Goal: Task Accomplishment & Management: Complete application form

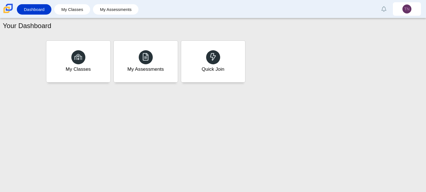
click at [5, 191] on div "Your Dashboard My Classes My Assessments Quick Join" at bounding box center [213, 105] width 426 height 174
click at [223, 51] on div "Quick Join" at bounding box center [213, 61] width 67 height 43
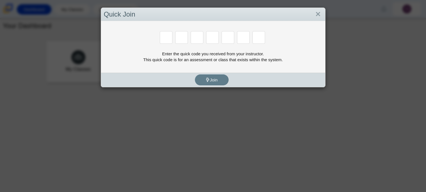
click at [329, 81] on div "Quick Join Enter the quick code you received from your instructor. This quick c…" at bounding box center [213, 96] width 426 height 192
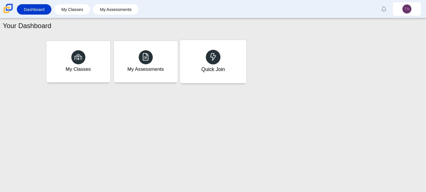
click at [215, 76] on div "Quick Join" at bounding box center [213, 61] width 67 height 43
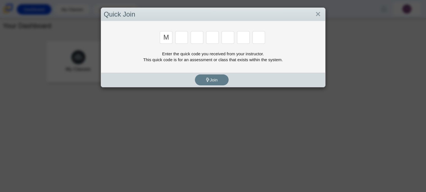
type input "m"
type input "7"
type input "e"
type input "3"
type input "e"
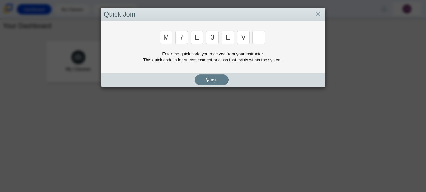
type input "v"
type input "w"
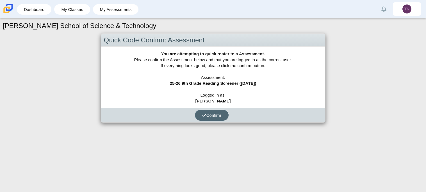
click at [210, 119] on button "Confirm" at bounding box center [212, 115] width 34 height 11
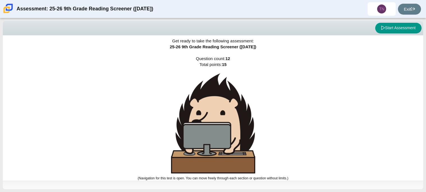
scroll to position [3, 0]
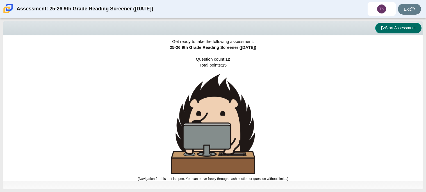
click at [391, 26] on button "Start Assessment" at bounding box center [398, 28] width 46 height 11
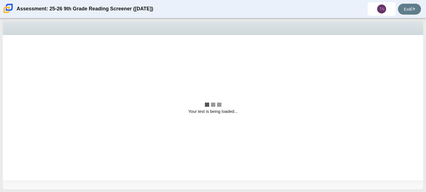
scroll to position [0, 0]
select select "ccc5b315-3c7c-471c-bf90-f22c8299c798"
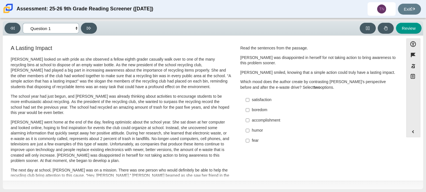
click at [74, 30] on select "Questions Question 1 Question 2 Question 3 Question 4 Question 5 Question 6 Que…" at bounding box center [51, 28] width 56 height 10
click at [174, 22] on div "Viewing Question 1 of 12 in Pacing Mode Questions Question 1 Question 2 Questio…" at bounding box center [213, 28] width 421 height 15
click at [410, 128] on button "Expand menu" at bounding box center [413, 131] width 13 height 11
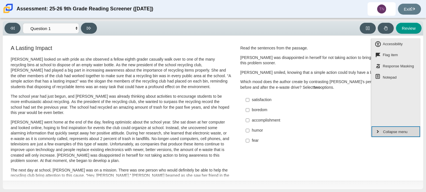
click at [410, 128] on button "Collapse menu" at bounding box center [396, 131] width 49 height 11
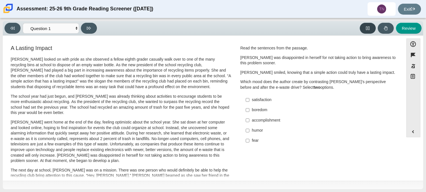
click at [371, 28] on button at bounding box center [368, 28] width 16 height 11
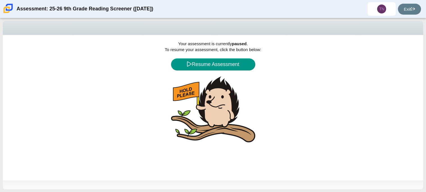
click at [238, 71] on div "Your assessment is currently paused . To resume your assessment, click the butt…" at bounding box center [213, 108] width 421 height 146
click at [230, 67] on button "Resume Assessment" at bounding box center [213, 64] width 84 height 12
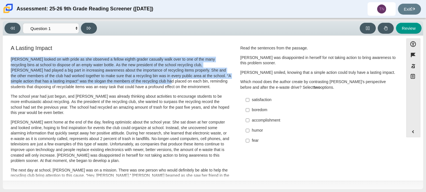
drag, startPoint x: 11, startPoint y: 60, endPoint x: 121, endPoint y: 83, distance: 112.3
click at [121, 83] on p "Scarlett looked on with pride as she observed a fellow eighth grader casually w…" at bounding box center [121, 73] width 221 height 33
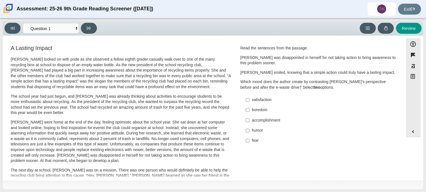
click at [192, 88] on p "Scarlett looked on with pride as she observed a fellow eighth grader casually w…" at bounding box center [121, 73] width 221 height 33
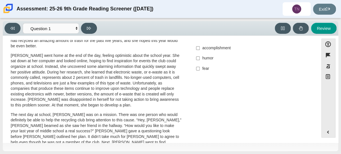
scroll to position [84, 0]
click at [103, 118] on p "The next day at school, Scarlett was on a mission. There was one person who wou…" at bounding box center [96, 134] width 171 height 44
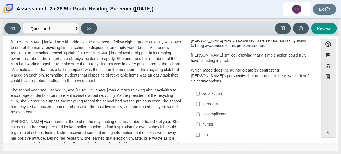
scroll to position [17, 0]
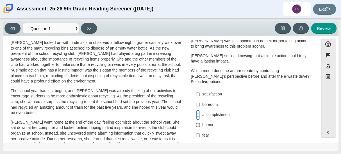
click at [196, 110] on input "accomplishment accomplishment" at bounding box center [198, 115] width 4 height 10
checkbox input "true"
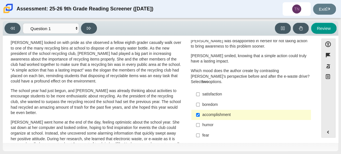
click at [235, 91] on div "satisfaction" at bounding box center [255, 94] width 106 height 6
click at [200, 89] on input "satisfaction satisfaction" at bounding box center [198, 94] width 4 height 10
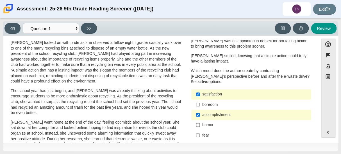
click at [235, 91] on div "satisfaction" at bounding box center [255, 94] width 106 height 6
click at [200, 89] on input "satisfaction satisfaction" at bounding box center [198, 94] width 4 height 10
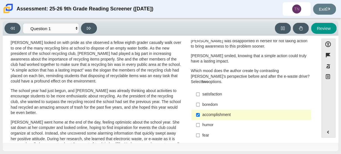
click at [230, 91] on div "satisfaction" at bounding box center [255, 94] width 106 height 6
click at [200, 89] on input "satisfaction satisfaction" at bounding box center [198, 94] width 4 height 10
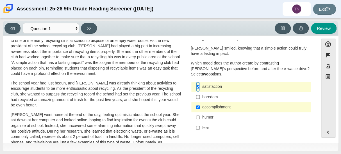
scroll to position [26, 0]
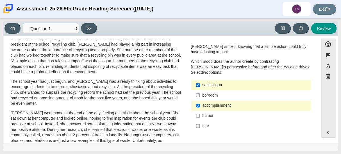
click at [208, 82] on div "satisfaction" at bounding box center [255, 85] width 106 height 6
click at [200, 80] on input "satisfaction satisfaction" at bounding box center [198, 85] width 4 height 10
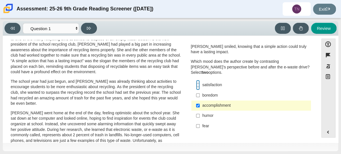
click at [196, 80] on input "satisfaction satisfaction" at bounding box center [198, 85] width 4 height 10
checkbox input "true"
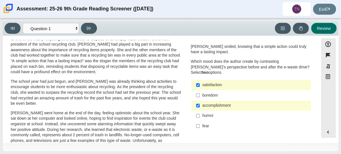
click at [323, 32] on button "Review" at bounding box center [324, 28] width 26 height 11
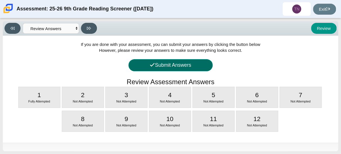
click at [204, 65] on button "Submit Answers" at bounding box center [170, 65] width 84 height 12
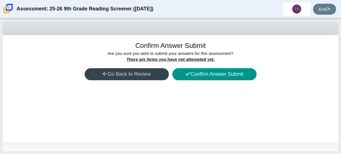
click at [160, 72] on button "Go Back to Review" at bounding box center [127, 74] width 84 height 12
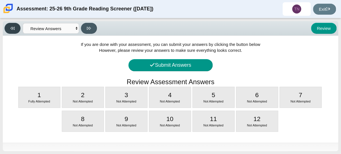
click at [14, 28] on icon at bounding box center [12, 28] width 4 height 3
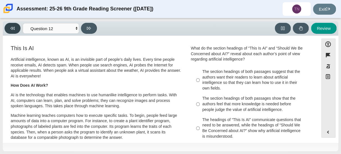
click at [11, 26] on icon at bounding box center [12, 28] width 4 height 4
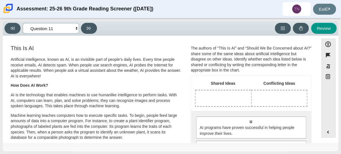
click at [55, 29] on select "Questions Question 1 Question 2 Question 3 Question 4 Question 5 Question 6 Que…" at bounding box center [51, 28] width 56 height 10
click at [23, 23] on select "Questions Question 1 Question 2 Question 3 Question 4 Question 5 Question 6 Que…" at bounding box center [51, 28] width 56 height 10
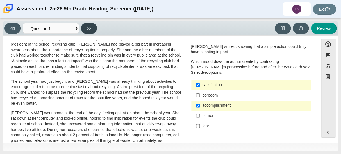
click at [86, 31] on button at bounding box center [89, 28] width 16 height 11
select select "0ff64528-ffd7-428d-b192-babfaadd44e8"
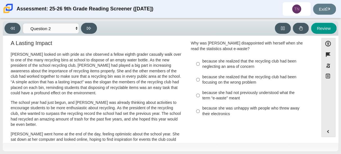
scroll to position [0, 0]
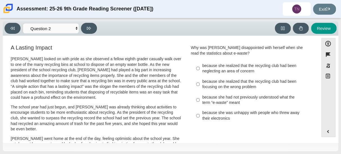
click at [230, 116] on div "because she was unhappy with people who threw away their electronics" at bounding box center [255, 115] width 106 height 11
click at [200, 116] on input "because she was unhappy with people who threw away their electronics because sh…" at bounding box center [198, 116] width 4 height 16
radio input "true"
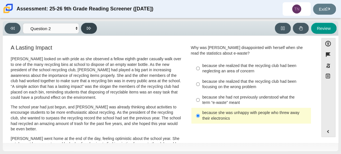
click at [87, 30] on icon at bounding box center [89, 28] width 4 height 4
select select "7ce3d843-6974-4858-901c-1ff39630e843"
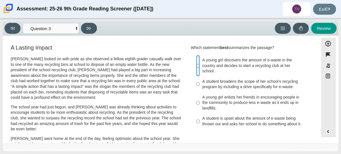
click at [196, 65] on input "A young girl discovers the amount of e-waste in the country and decides to star…" at bounding box center [198, 65] width 4 height 21
radio input "true"
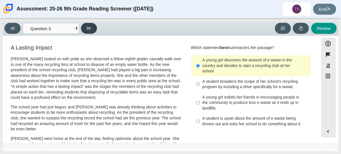
click at [88, 30] on button at bounding box center [89, 28] width 16 height 11
select select "ca9ea0f1-49c5-4bd1-83b0-472c18652b42"
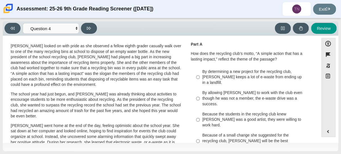
scroll to position [13, 0]
click at [196, 73] on input "By determining a new project for the recycling club, Scarlett keeps a lot of e-…" at bounding box center [198, 76] width 4 height 21
radio input "true"
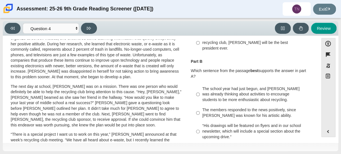
scroll to position [110, 0]
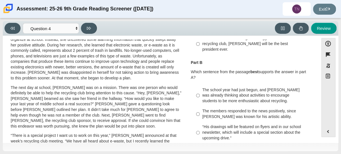
click at [236, 90] on div "The school year had just begun, and Scarlett was already thinking about activit…" at bounding box center [255, 95] width 106 height 17
click at [200, 90] on input "The school year had just begun, and Scarlett was already thinking about activit…" at bounding box center [198, 95] width 4 height 21
radio input "true"
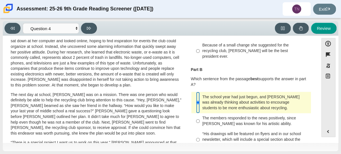
scroll to position [0, 0]
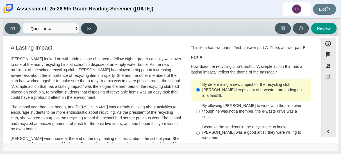
click at [86, 30] on button at bounding box center [89, 28] width 16 height 11
select select "e41f1a79-e29f-4095-8030-a53364015bed"
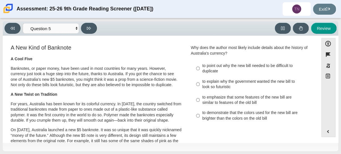
click at [247, 69] on div "to point out why the new bill needed to be difficult to duplicate" at bounding box center [255, 68] width 106 height 11
click at [200, 69] on input "to point out why the new bill needed to be difficult to duplicate to point out …" at bounding box center [198, 68] width 4 height 16
radio input "true"
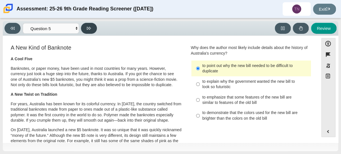
click at [89, 26] on icon at bounding box center [89, 28] width 4 height 4
select select "69146e31-7b3d-4a3e-9ce6-f30c24342ae0"
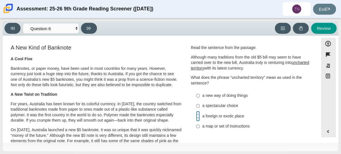
click at [196, 112] on input "a foreign or exotic place a foreign or exotic place" at bounding box center [198, 116] width 4 height 10
radio input "true"
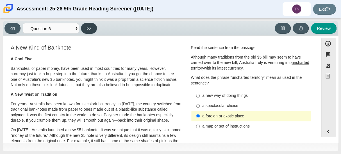
click at [87, 28] on icon at bounding box center [89, 28] width 4 height 4
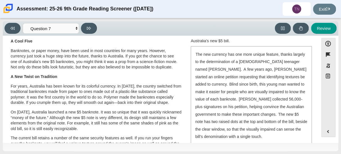
scroll to position [17, 0]
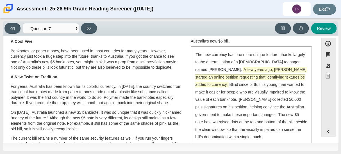
click at [210, 67] on span "A few years ago, McLeod started an online petition requesting that identifying …" at bounding box center [250, 77] width 111 height 21
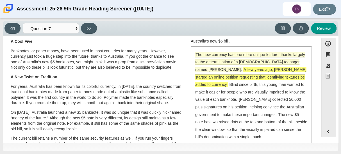
click at [212, 61] on span "The new currency has one more unique feature, thanks largely to the determinati…" at bounding box center [250, 62] width 110 height 20
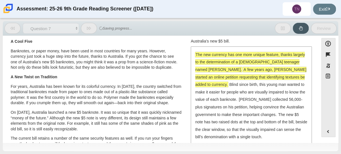
click at [212, 62] on span "The new currency has one more unique feature, thanks largely to the determinati…" at bounding box center [250, 62] width 110 height 20
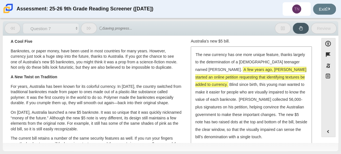
click at [211, 65] on div "The new currency has one more unique feature, thanks largely to the determinati…" at bounding box center [251, 95] width 120 height 97
click at [211, 72] on div "The new currency has one more unique feature, thanks largely to the determinati…" at bounding box center [251, 95] width 120 height 97
click at [214, 71] on span "A few years ago, McLeod started an online petition requesting that identifying …" at bounding box center [250, 77] width 111 height 20
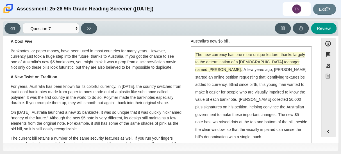
click at [196, 54] on span "The new currency has one more unique feature, thanks largely to the determinati…" at bounding box center [250, 62] width 110 height 20
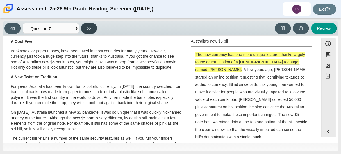
click at [91, 25] on button at bounding box center [89, 28] width 16 height 11
select select "ea8338c2-a6a3-418e-a305-2b963b54a290"
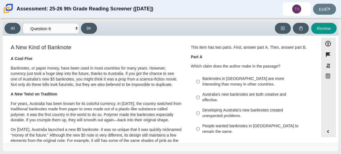
scroll to position [1, 0]
click at [65, 24] on select "Questions Question 1 Question 2 Question 3 Question 4 Question 5 Question 6 Que…" at bounding box center [51, 28] width 56 height 10
click at [148, 47] on h3 "A New Kind of Banknote" at bounding box center [96, 47] width 171 height 6
click at [196, 97] on input "Australia’s new banknotes are both creative and effective. Australia’s new bank…" at bounding box center [198, 97] width 4 height 16
radio input "true"
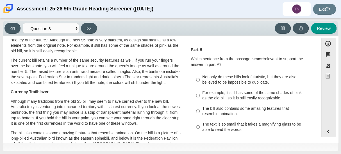
scroll to position [97, 0]
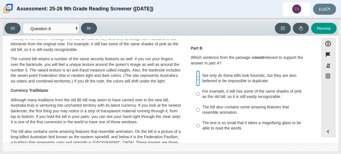
click at [197, 80] on input "Not only do these bills look futuristic, but they are also believed to be impos…" at bounding box center [198, 78] width 4 height 16
radio input "true"
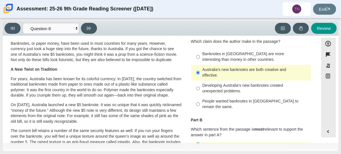
scroll to position [0, 0]
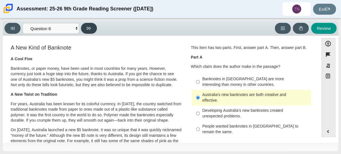
click at [89, 26] on icon at bounding box center [89, 28] width 4 height 4
select select "89f058d6-b15c-4ef5-a4b3-fdaffb8868b6"
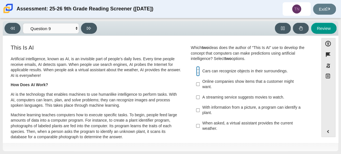
click at [198, 72] on input "Cars can recognize objects in their surroundings. Cars can recognize objects in…" at bounding box center [198, 71] width 4 height 10
checkbox input "true"
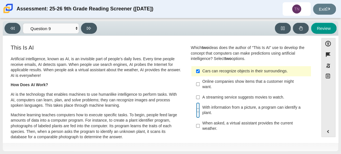
click at [196, 109] on input "With information from a picture, a program can identify a plant. With informati…" at bounding box center [198, 110] width 4 height 16
checkbox input "true"
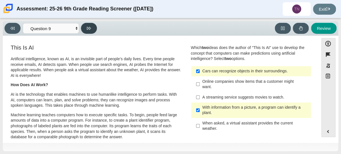
click at [93, 27] on button at bounding box center [89, 28] width 16 height 11
select select "cdf3c14e-a918-44d1-9b63-3db0fa81641e"
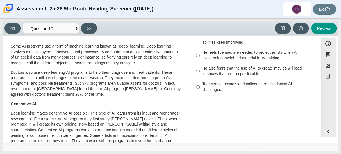
scroll to position [142, 0]
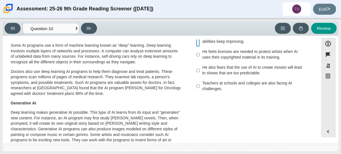
click at [196, 44] on input "AI systems such as chatbots can create polished articles that look like somethi…" at bounding box center [198, 35] width 4 height 21
radio input "true"
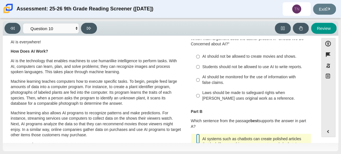
scroll to position [19, 0]
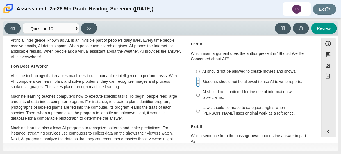
click at [196, 84] on input "Students should not be allowed to use AI to write reports. Students should not …" at bounding box center [198, 81] width 4 height 10
radio input "true"
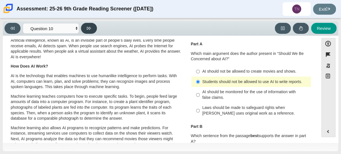
click at [84, 29] on button at bounding box center [89, 28] width 16 height 11
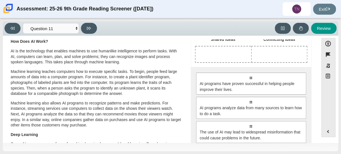
scroll to position [44, 0]
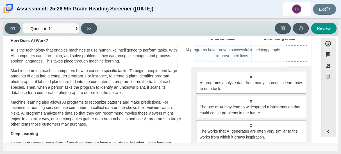
drag, startPoint x: 229, startPoint y: 85, endPoint x: 212, endPoint y: 59, distance: 32.0
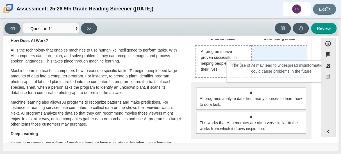
drag, startPoint x: 233, startPoint y: 124, endPoint x: 265, endPoint y: 73, distance: 60.2
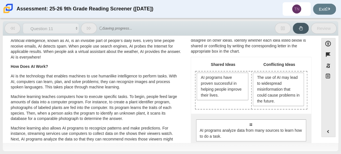
scroll to position [0, 0]
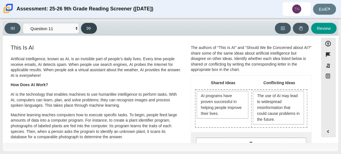
click at [88, 24] on button at bounding box center [89, 28] width 16 height 11
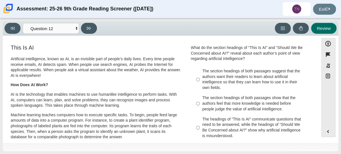
click at [323, 30] on button "Review" at bounding box center [324, 28] width 26 height 11
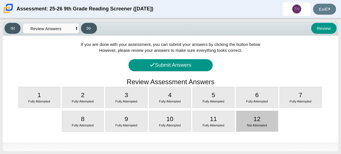
click at [266, 123] on span "Not Attempted" at bounding box center [257, 124] width 20 height 3
select select "c3effed4-44ce-4a19-bd96-1787f34e9b4c"
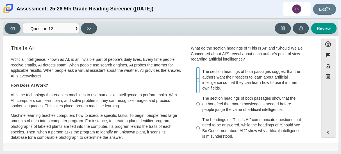
click at [197, 81] on input "The section headings of both passages suggest that the authors want their reade…" at bounding box center [198, 80] width 4 height 27
radio input "true"
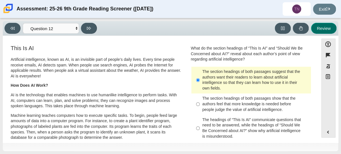
click at [332, 27] on button "Review" at bounding box center [324, 28] width 26 height 11
select select "review"
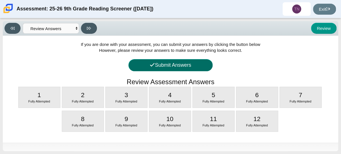
click at [192, 65] on button "Submit Answers" at bounding box center [170, 65] width 84 height 12
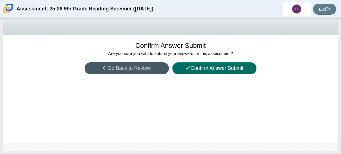
click at [208, 71] on button "Confirm Answer Submit" at bounding box center [214, 68] width 84 height 12
